Goal: Browse casually

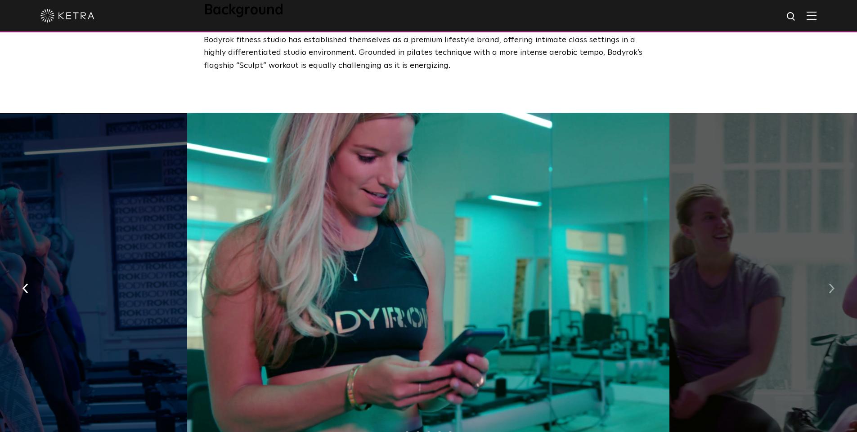
click at [826, 280] on button "button" at bounding box center [831, 288] width 19 height 31
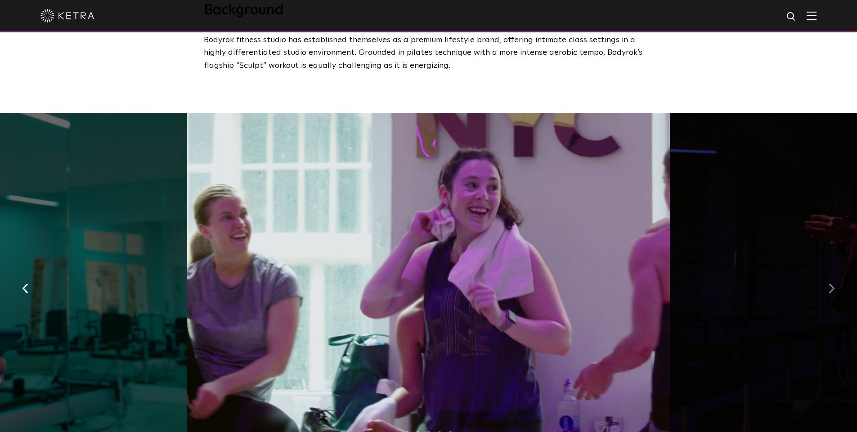
click at [826, 280] on button "button" at bounding box center [831, 288] width 19 height 31
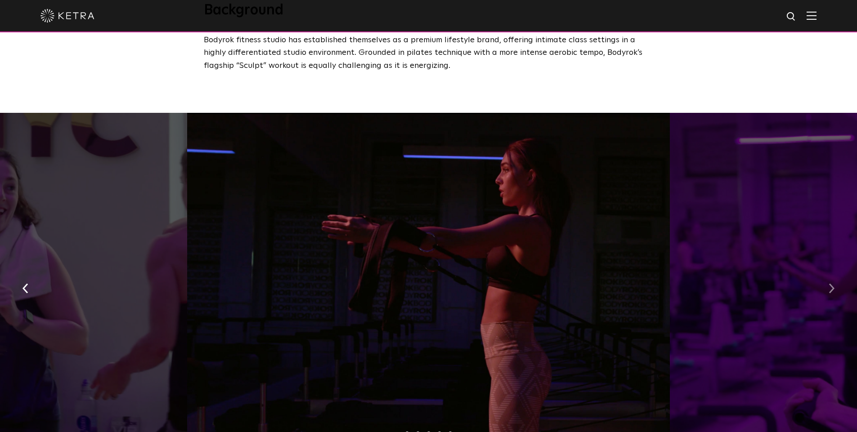
click at [826, 280] on button "button" at bounding box center [831, 288] width 19 height 31
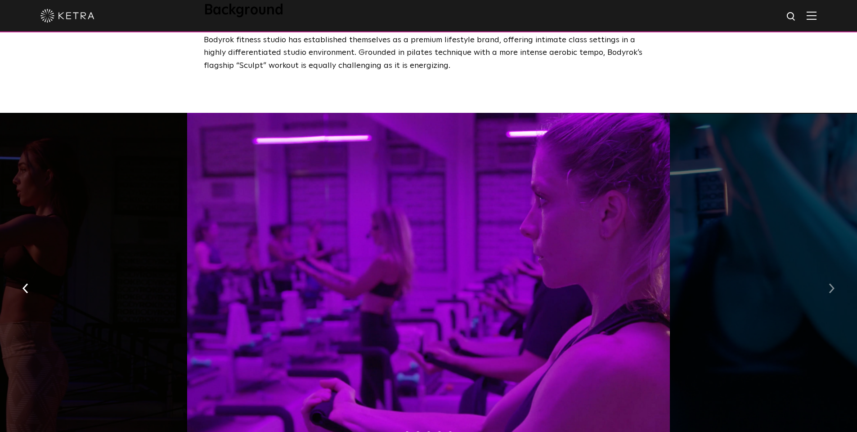
click at [826, 280] on button "button" at bounding box center [831, 288] width 19 height 31
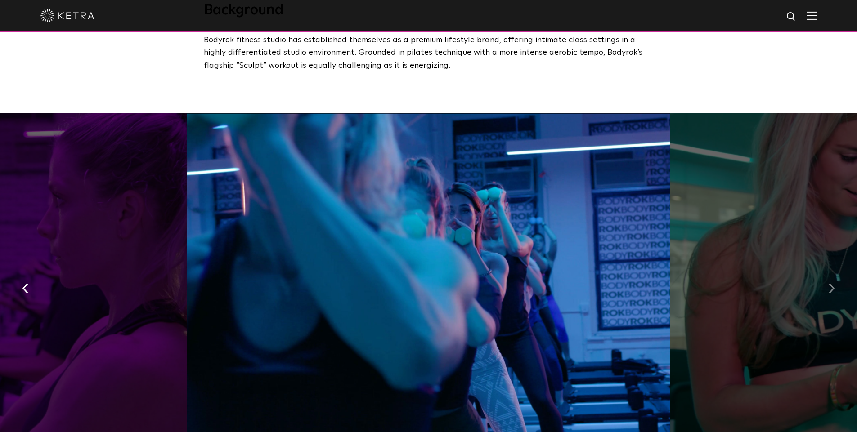
click at [826, 280] on button "button" at bounding box center [831, 288] width 19 height 31
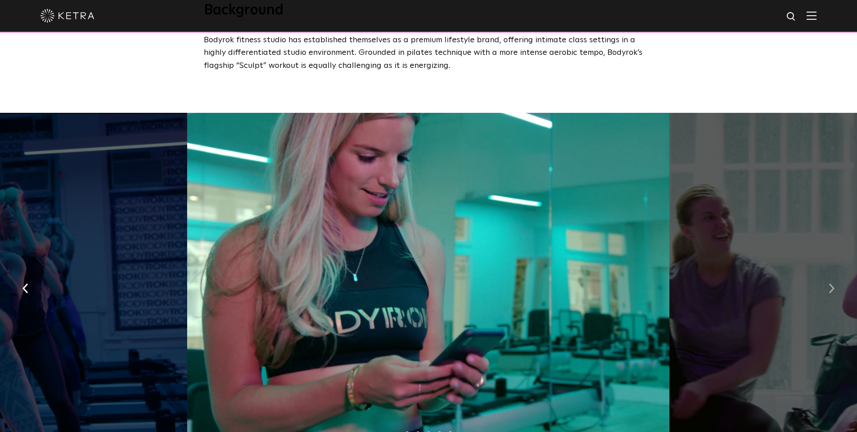
click at [826, 280] on button "button" at bounding box center [831, 288] width 19 height 31
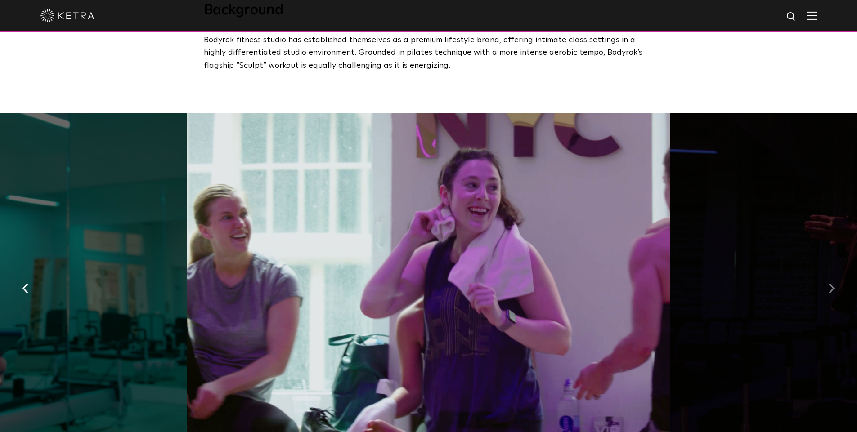
click at [826, 280] on button "button" at bounding box center [831, 288] width 19 height 31
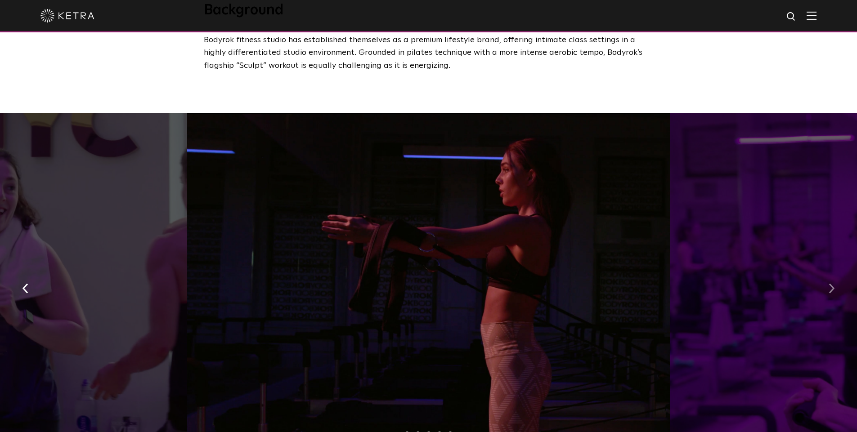
click at [826, 280] on button "button" at bounding box center [831, 288] width 19 height 31
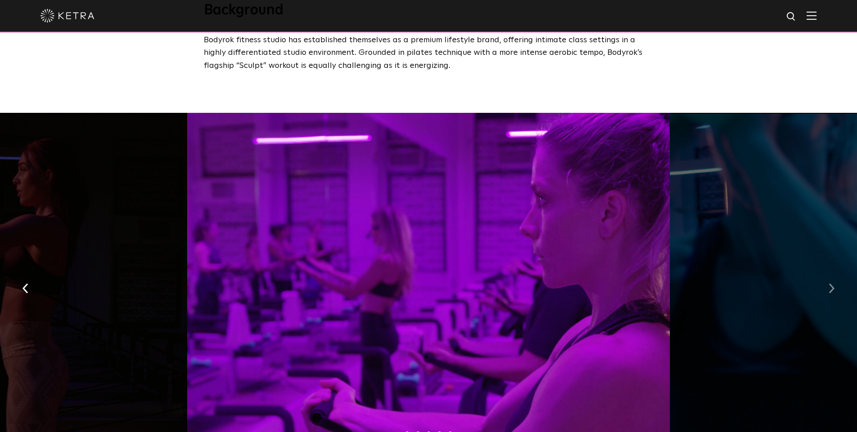
click at [826, 280] on button "button" at bounding box center [831, 288] width 19 height 31
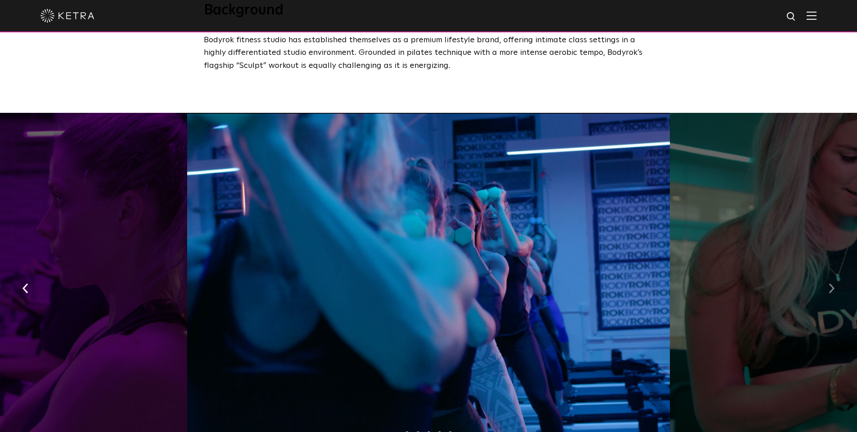
click at [826, 280] on button "button" at bounding box center [831, 288] width 19 height 31
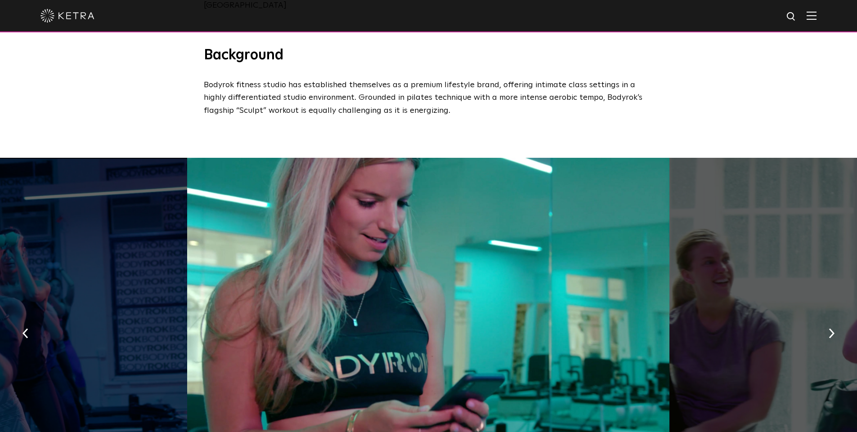
scroll to position [90, 0]
